Goal: Transaction & Acquisition: Book appointment/travel/reservation

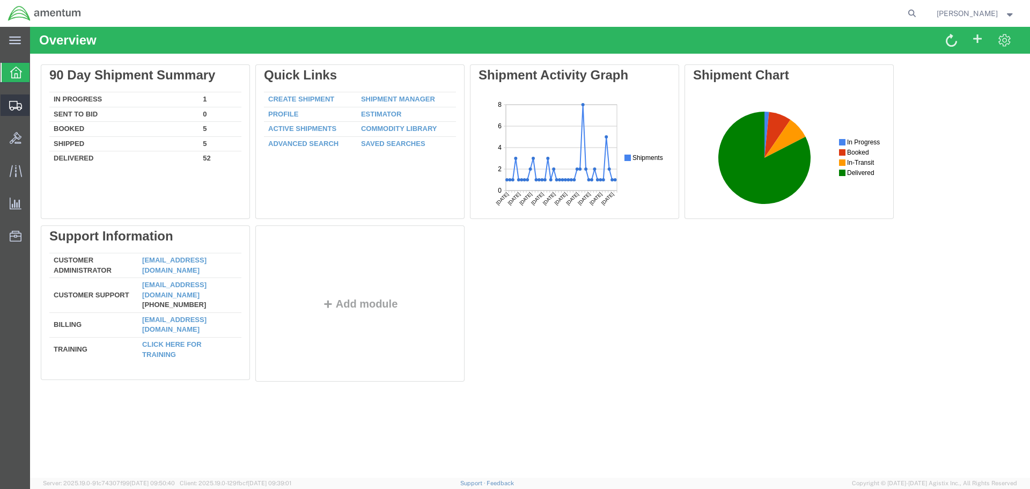
click at [37, 105] on span "Shipments" at bounding box center [34, 104] width 8 height 21
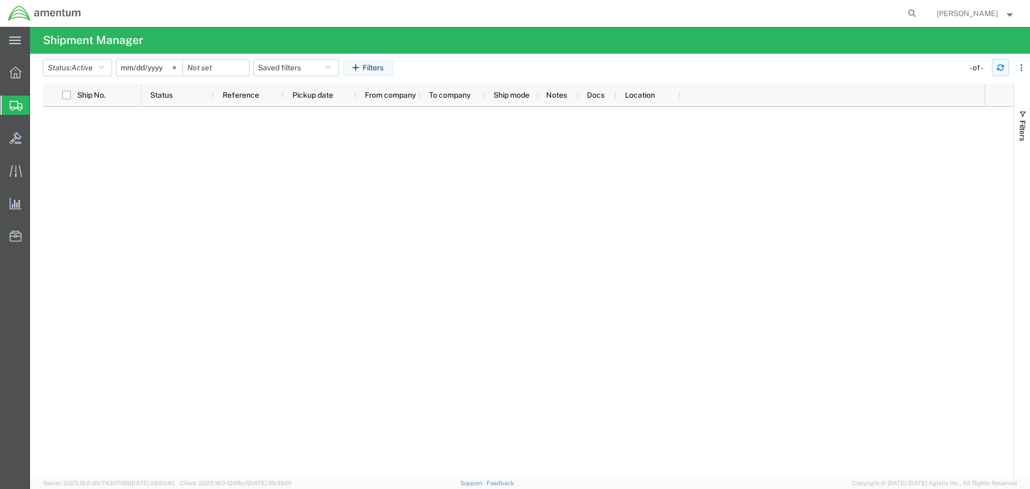
click at [995, 67] on button "button" at bounding box center [1000, 67] width 17 height 17
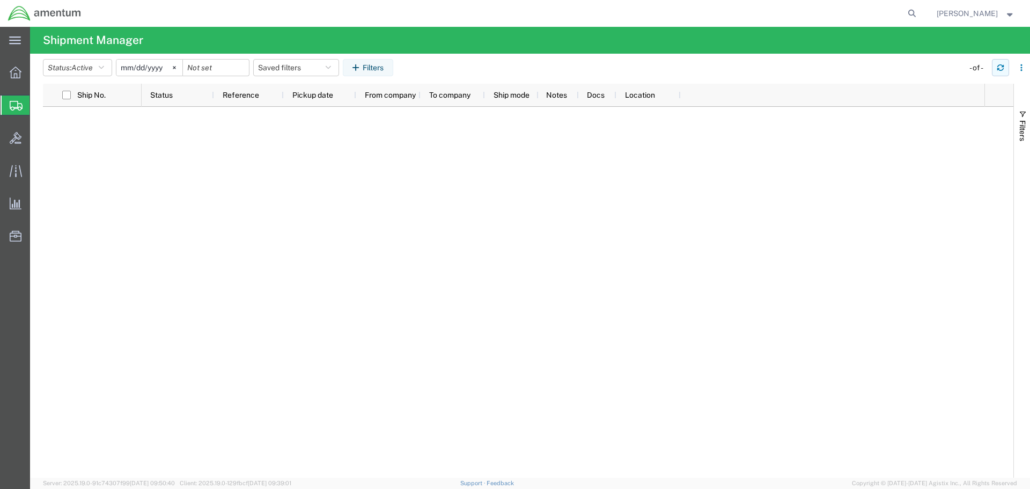
click at [995, 67] on button "button" at bounding box center [1000, 67] width 17 height 17
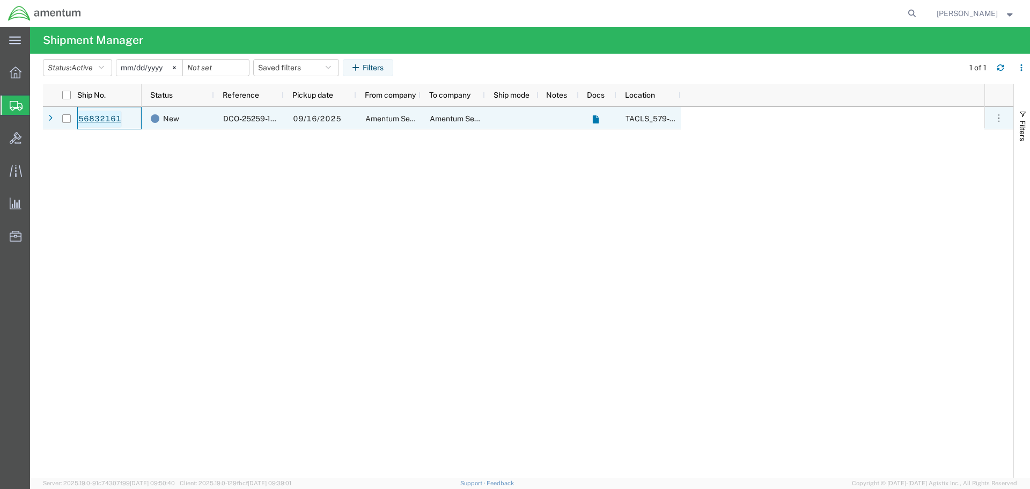
click at [94, 118] on link "56832161" at bounding box center [100, 119] width 44 height 17
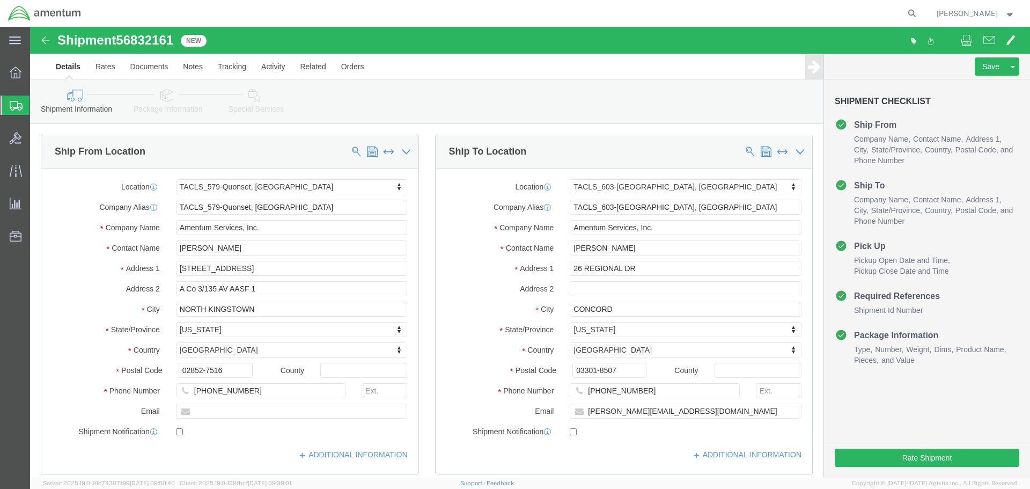
select select "42701"
select select "42708"
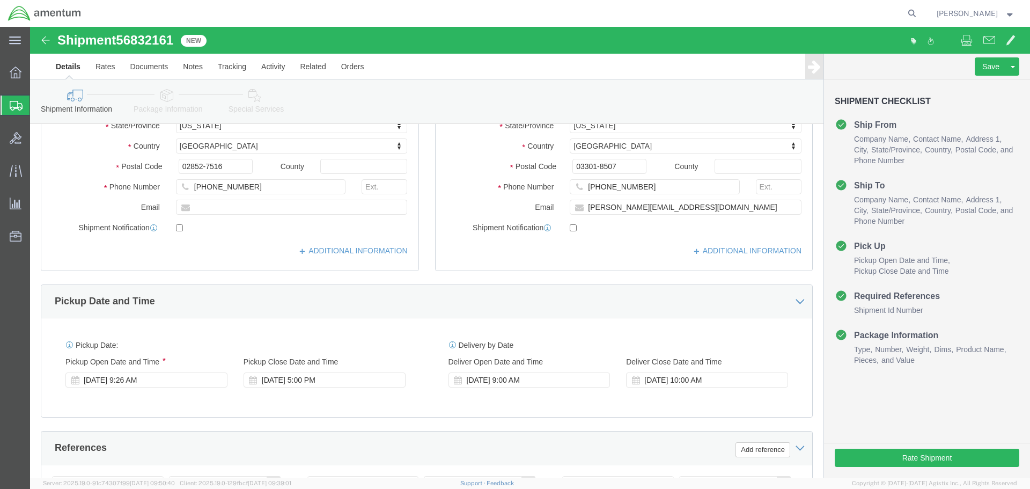
scroll to position [215, 0]
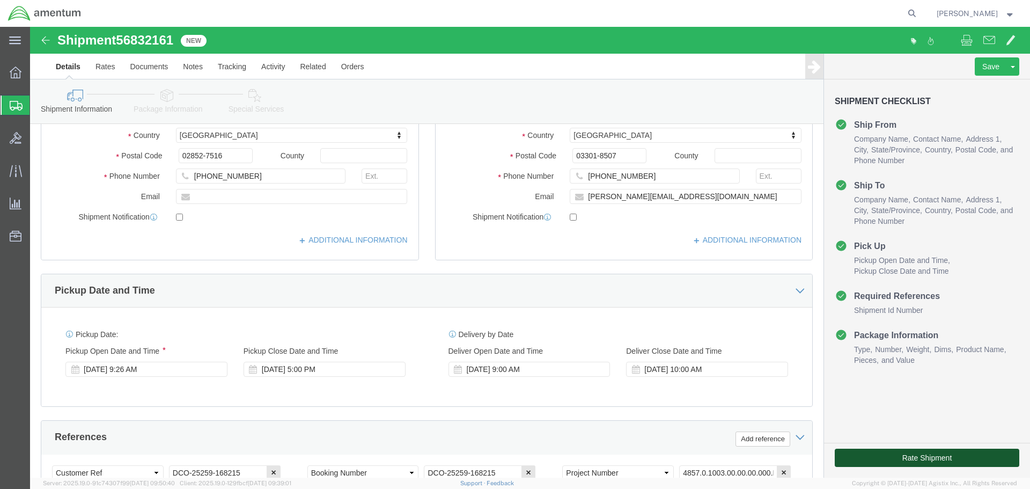
click button "Rate Shipment"
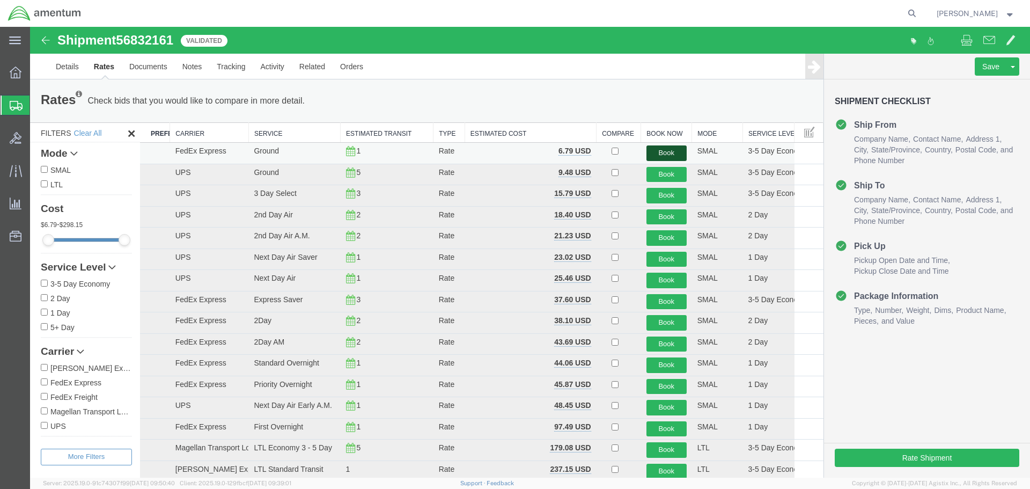
click at [655, 148] on button "Book" at bounding box center [666, 153] width 40 height 16
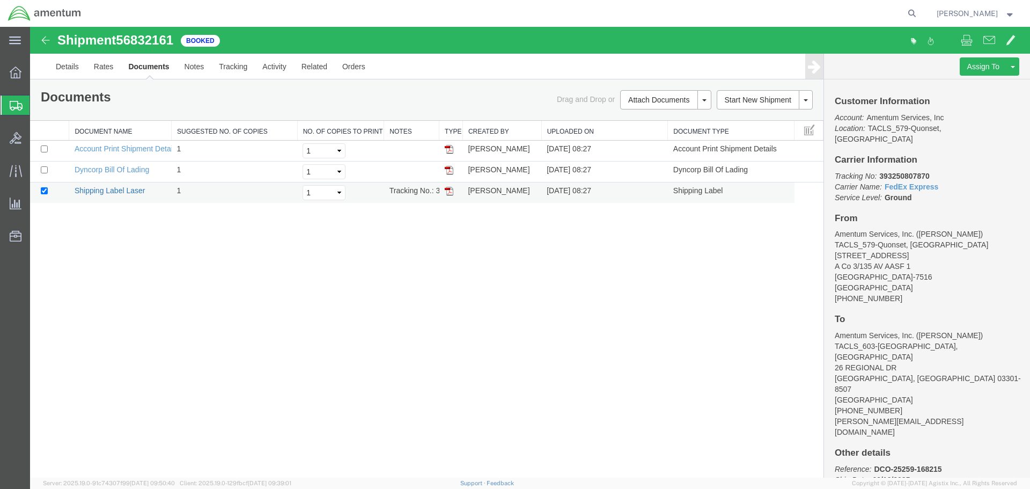
click at [100, 186] on link "Shipping Label Laser" at bounding box center [110, 190] width 71 height 9
